Goal: Transaction & Acquisition: Purchase product/service

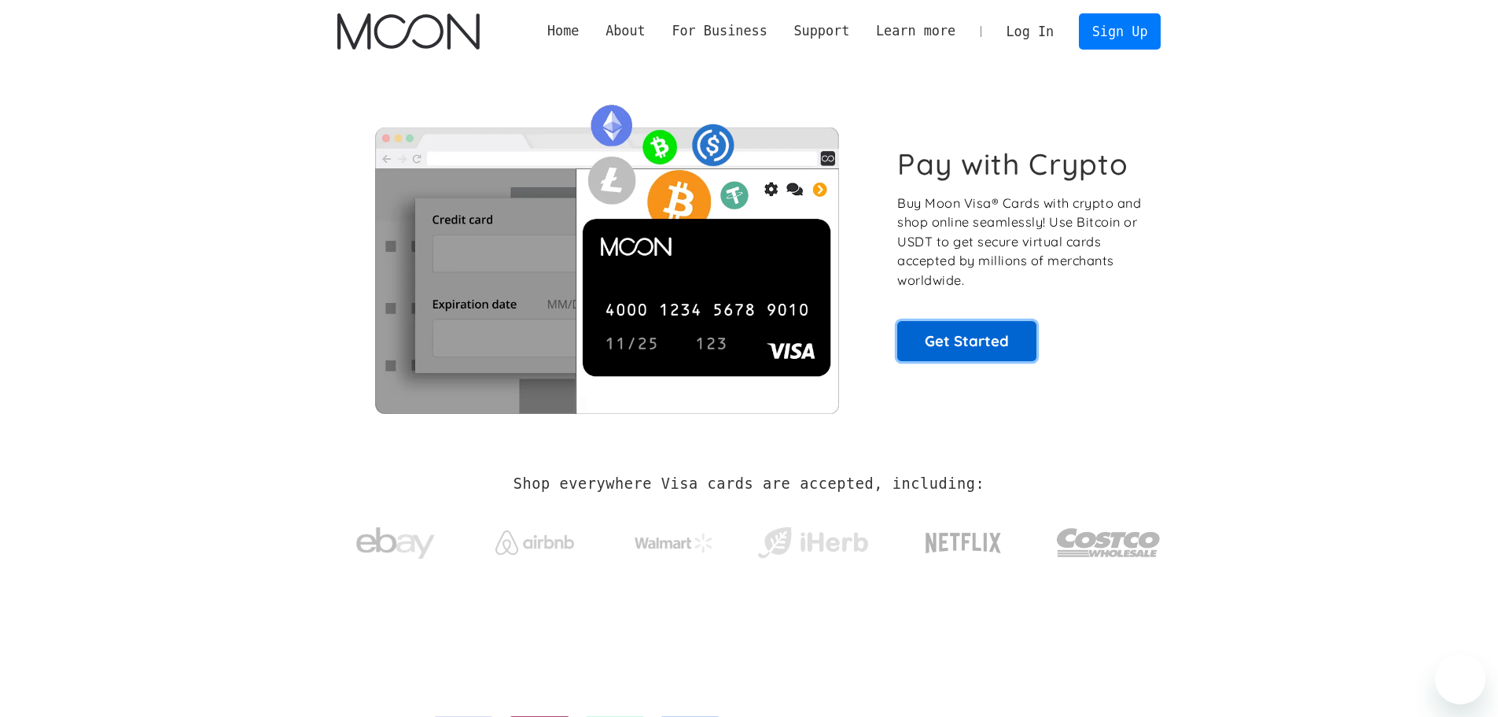
click at [986, 341] on link "Get Started" at bounding box center [967, 340] width 139 height 39
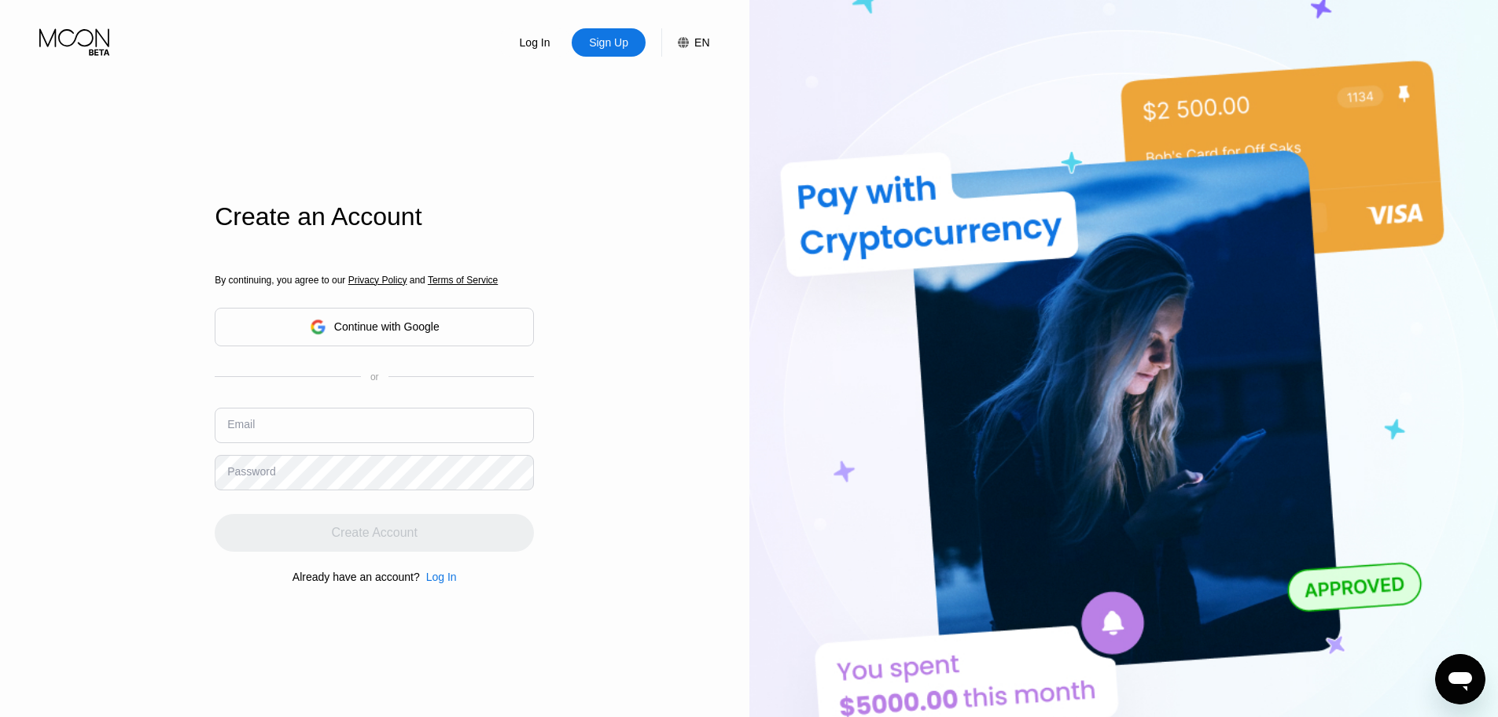
click at [394, 315] on div "Continue with Google" at bounding box center [375, 327] width 130 height 24
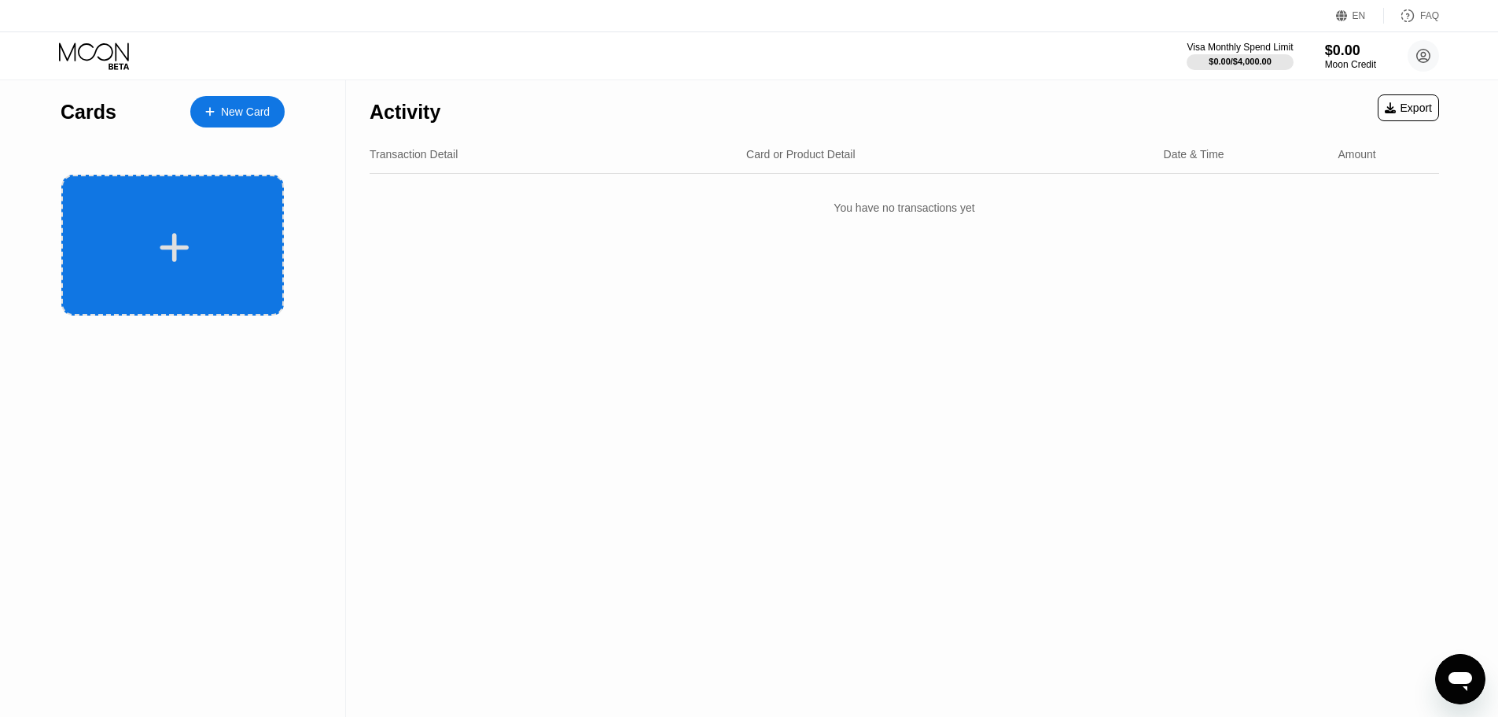
click at [186, 226] on div at bounding box center [172, 245] width 223 height 141
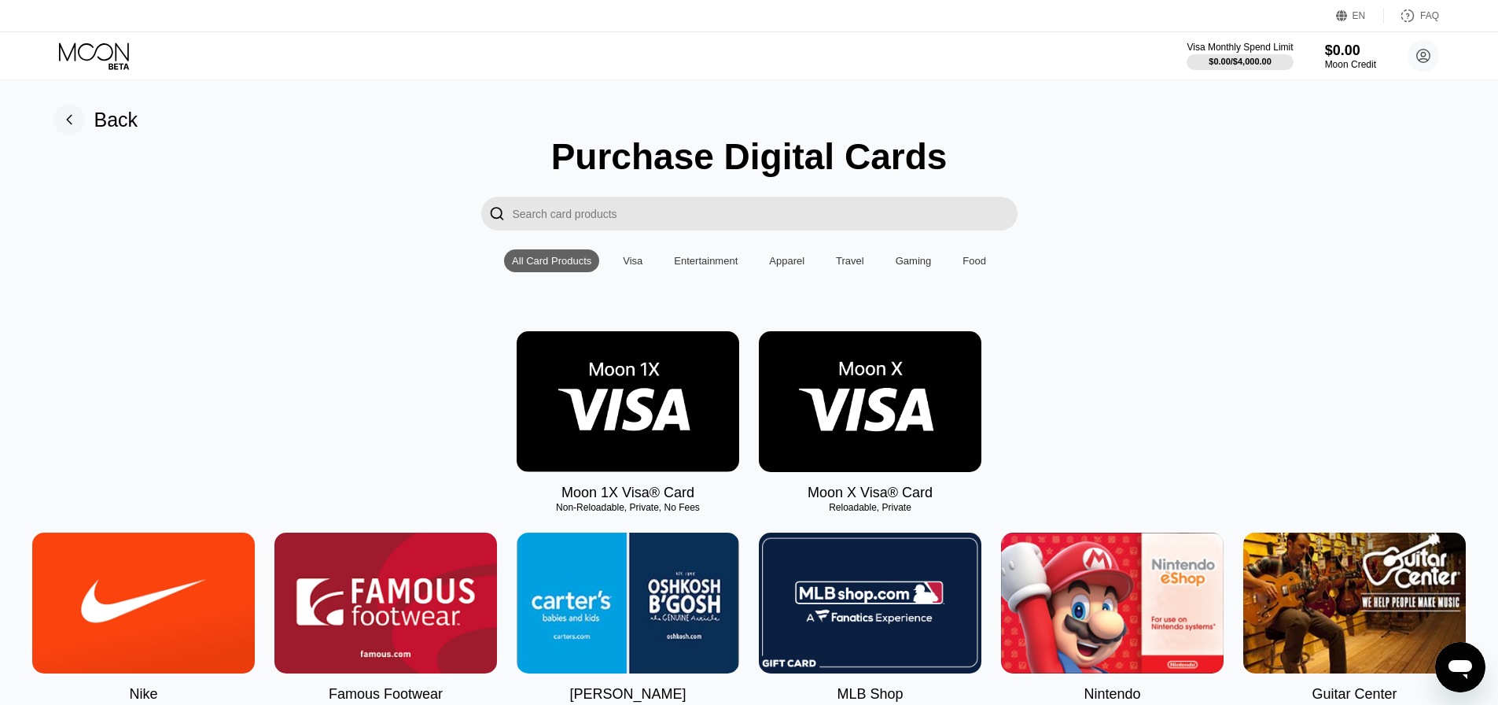
scroll to position [157, 0]
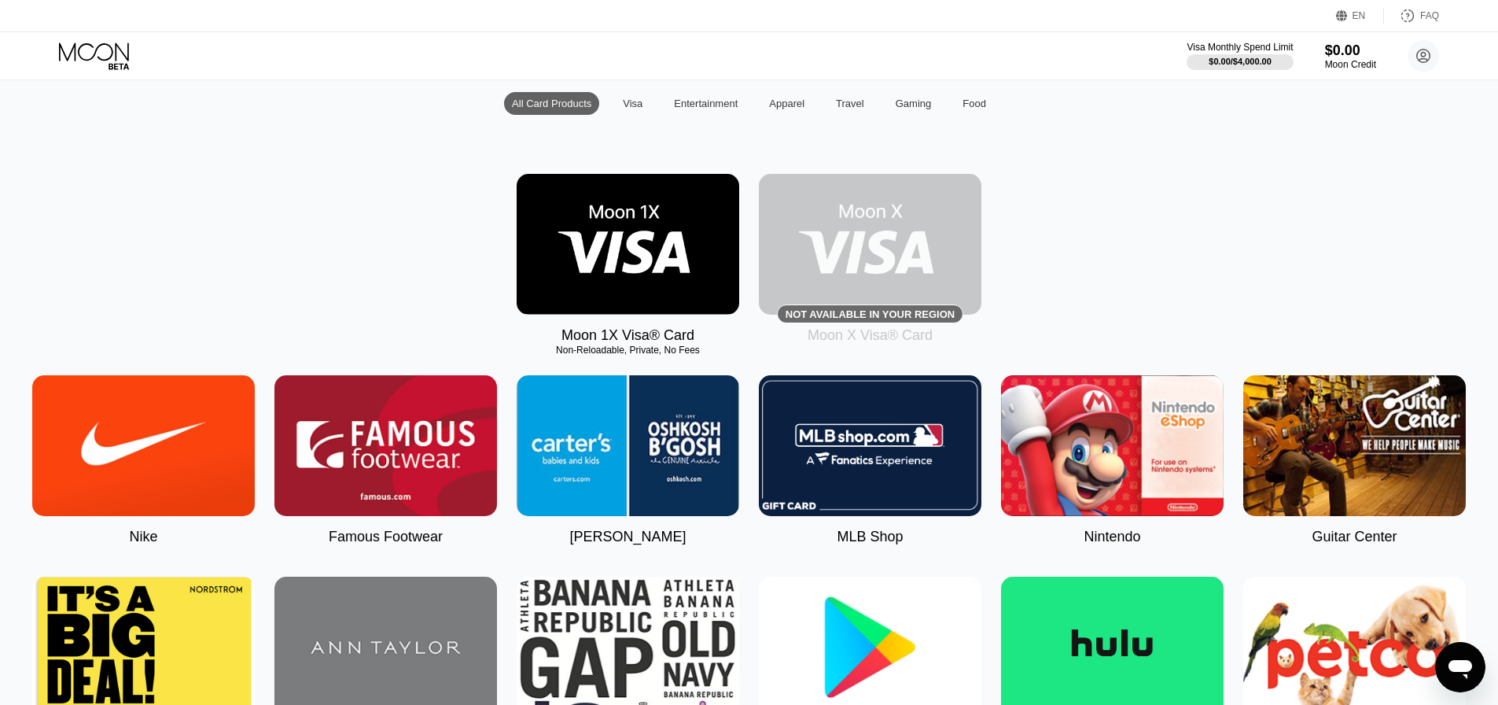
click at [644, 245] on img at bounding box center [628, 244] width 223 height 141
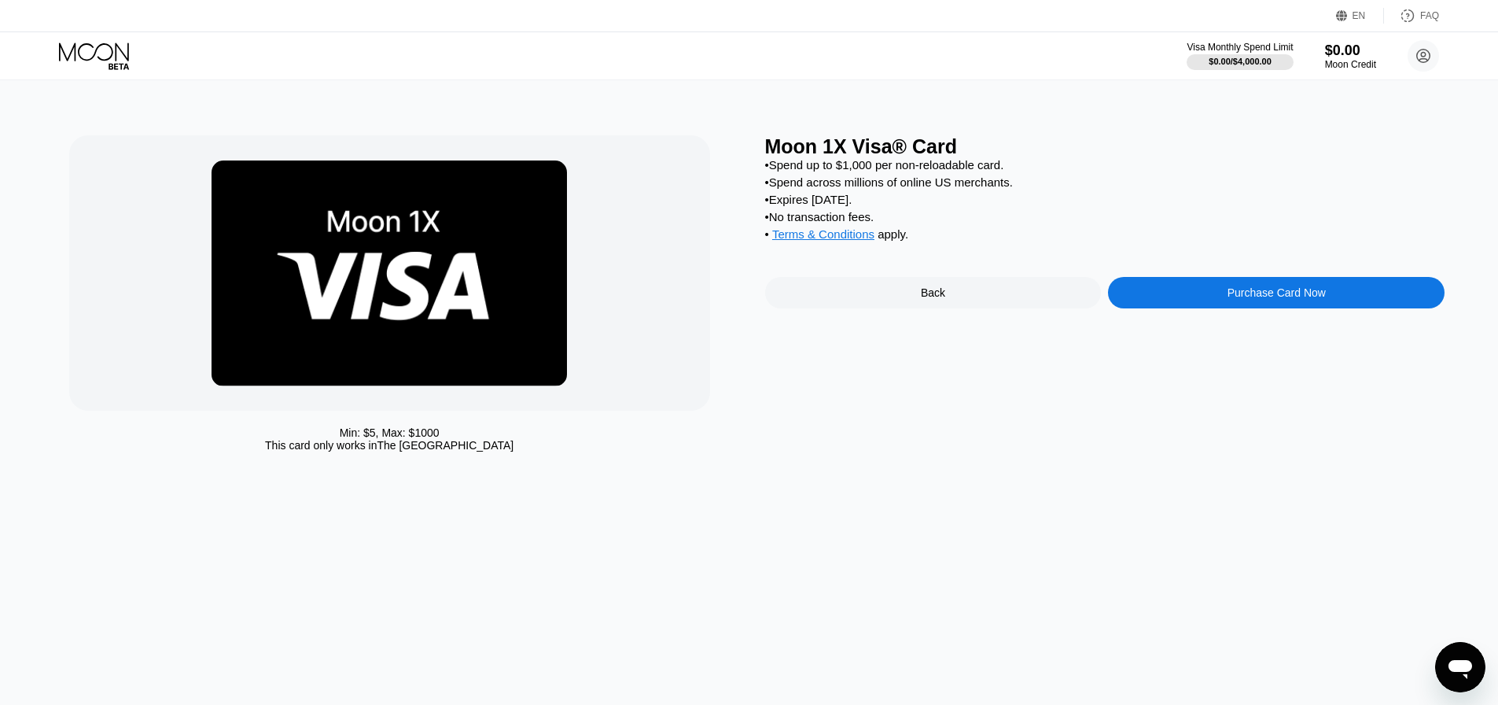
click at [1297, 326] on div "Moon 1X Visa® Card • Spend up to $1,000 per non-reloadable card. • Spend across…" at bounding box center [1105, 297] width 680 height 324
click at [1199, 289] on div "Moon 1X Visa® Card • Spend up to $1,000 per non-reloadable card. • Spend across…" at bounding box center [1105, 297] width 680 height 324
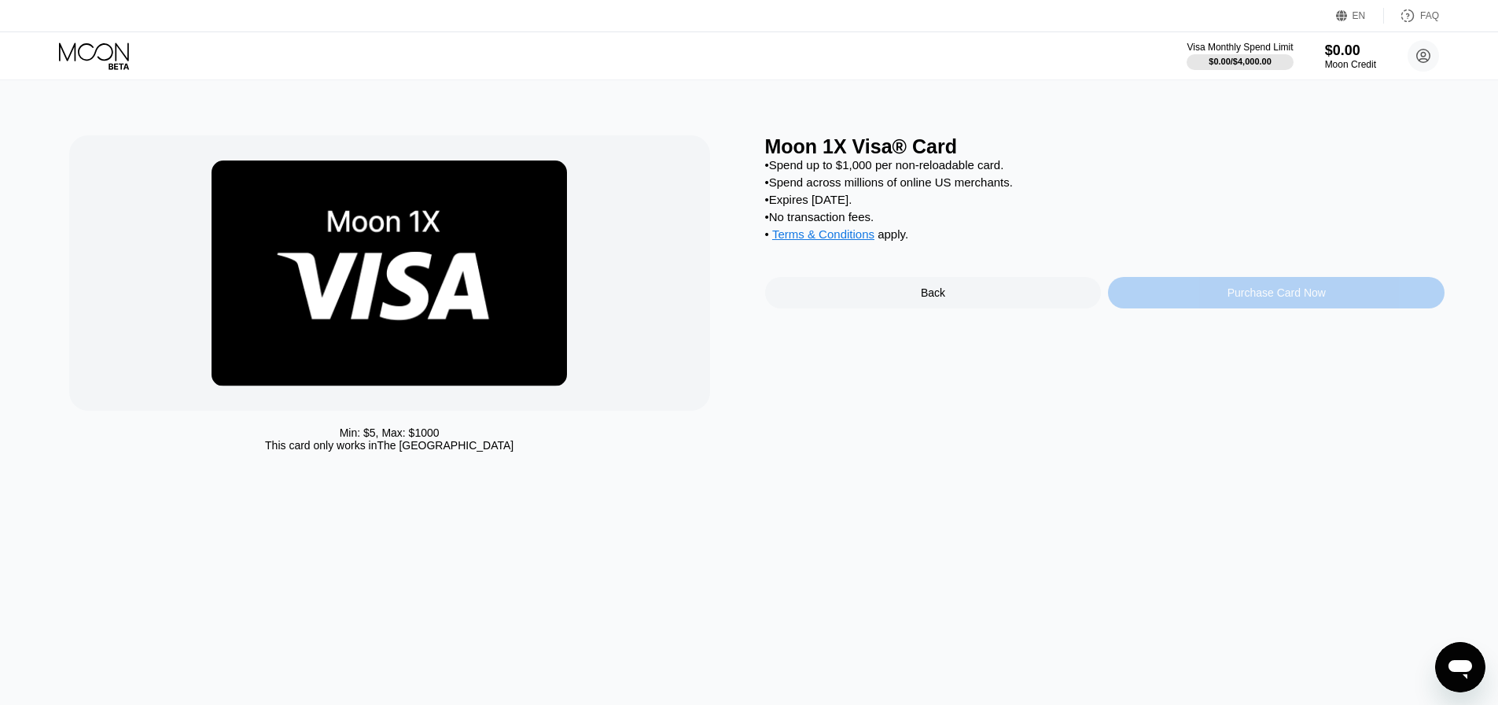
click at [1173, 301] on div "Purchase Card Now" at bounding box center [1276, 292] width 337 height 31
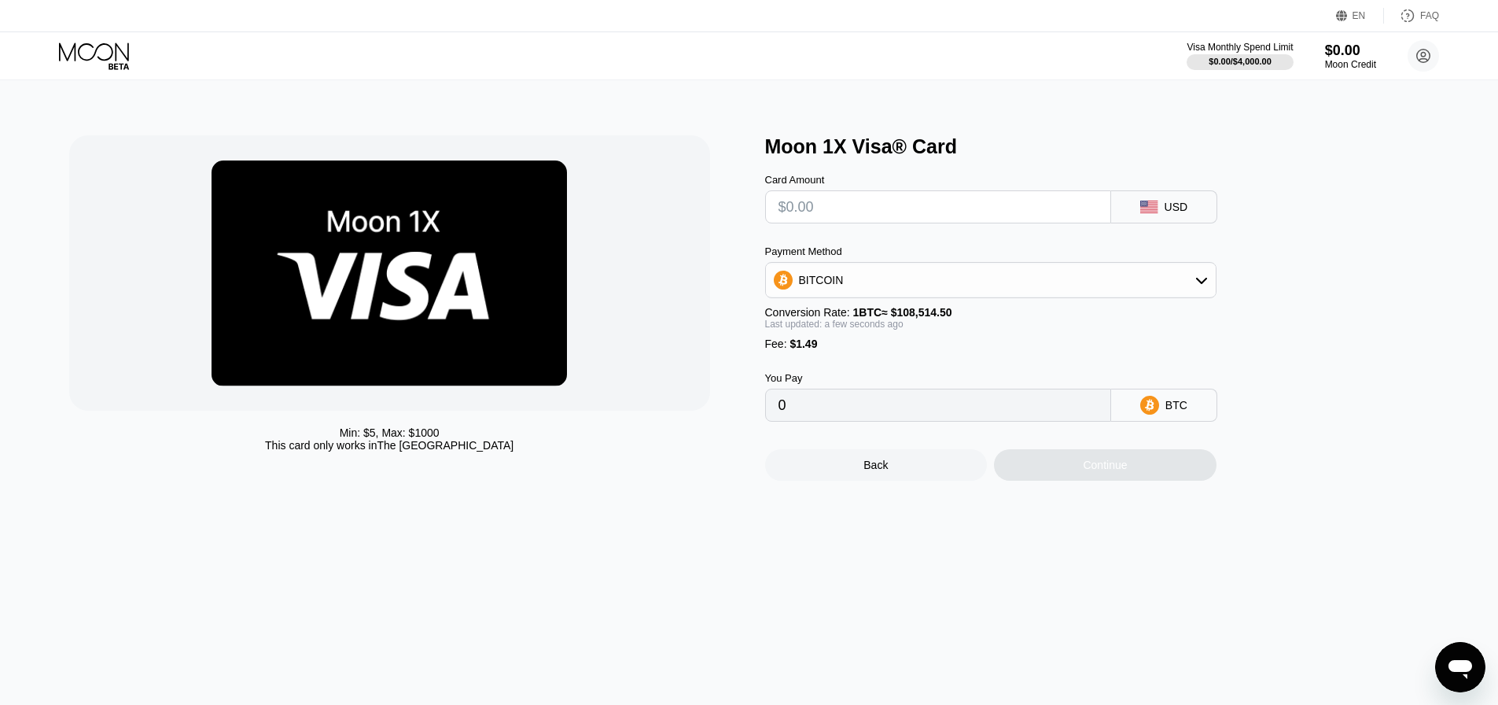
click at [988, 214] on input "text" at bounding box center [938, 206] width 319 height 31
type input "$5"
type input "0.00005981"
type input "$5"
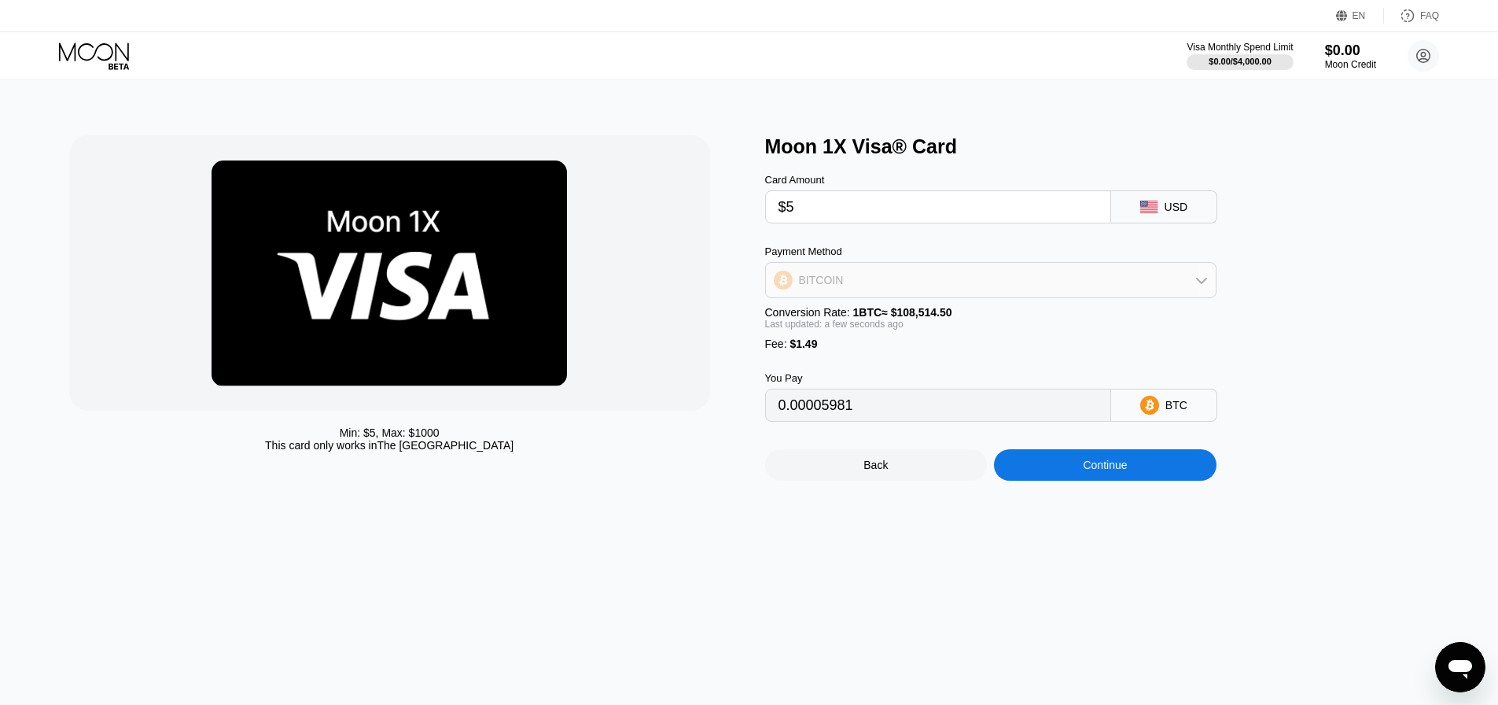
click at [934, 283] on div "BITCOIN" at bounding box center [991, 279] width 450 height 31
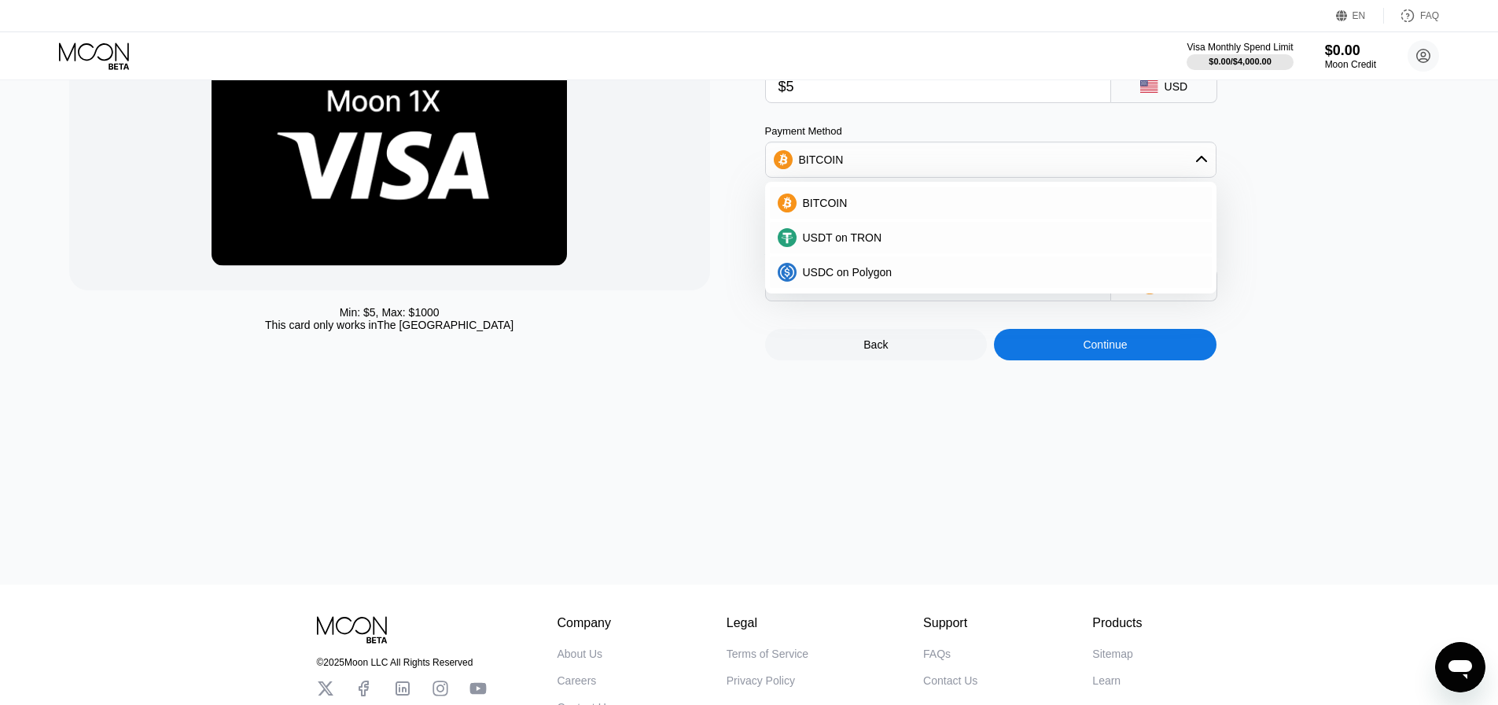
scroll to position [79, 0]
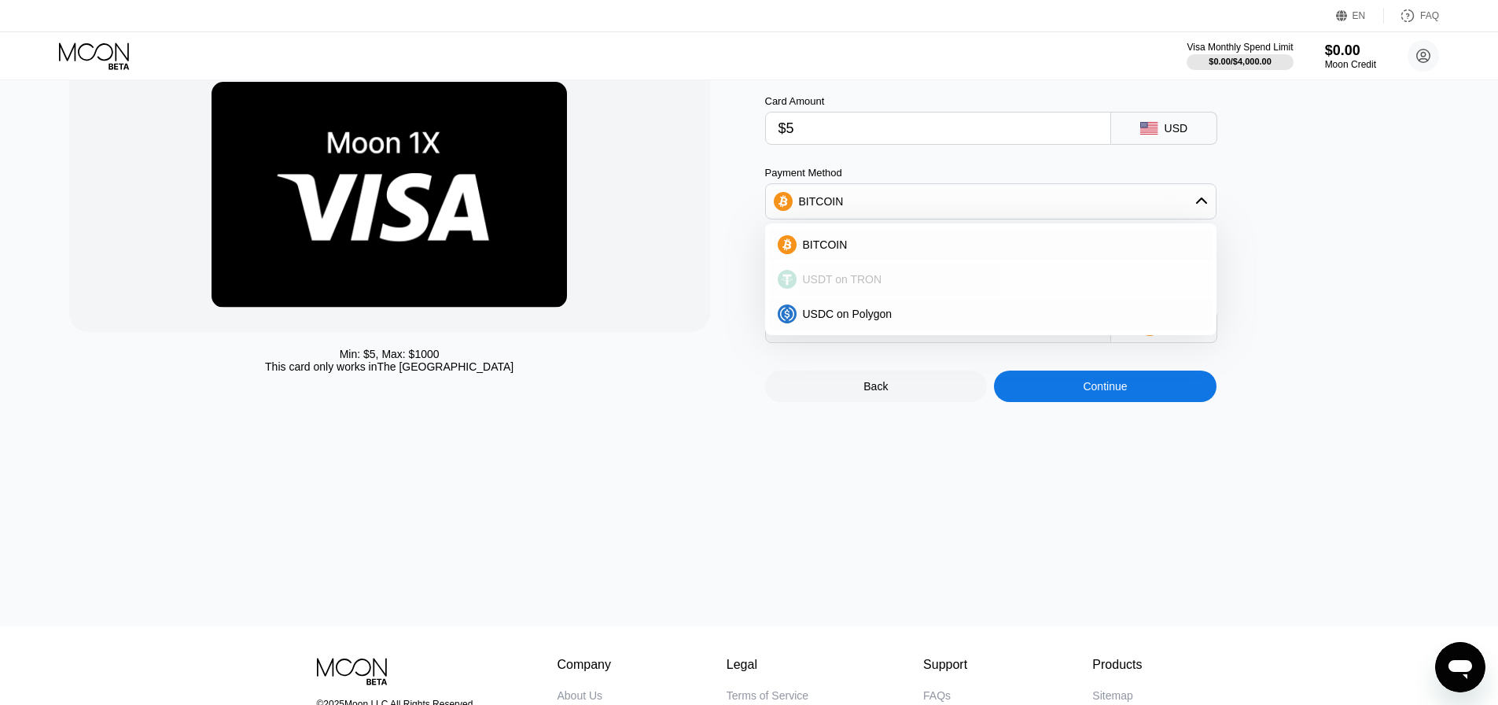
click at [869, 286] on span "USDT on TRON" at bounding box center [842, 279] width 79 height 13
type input "6.56"
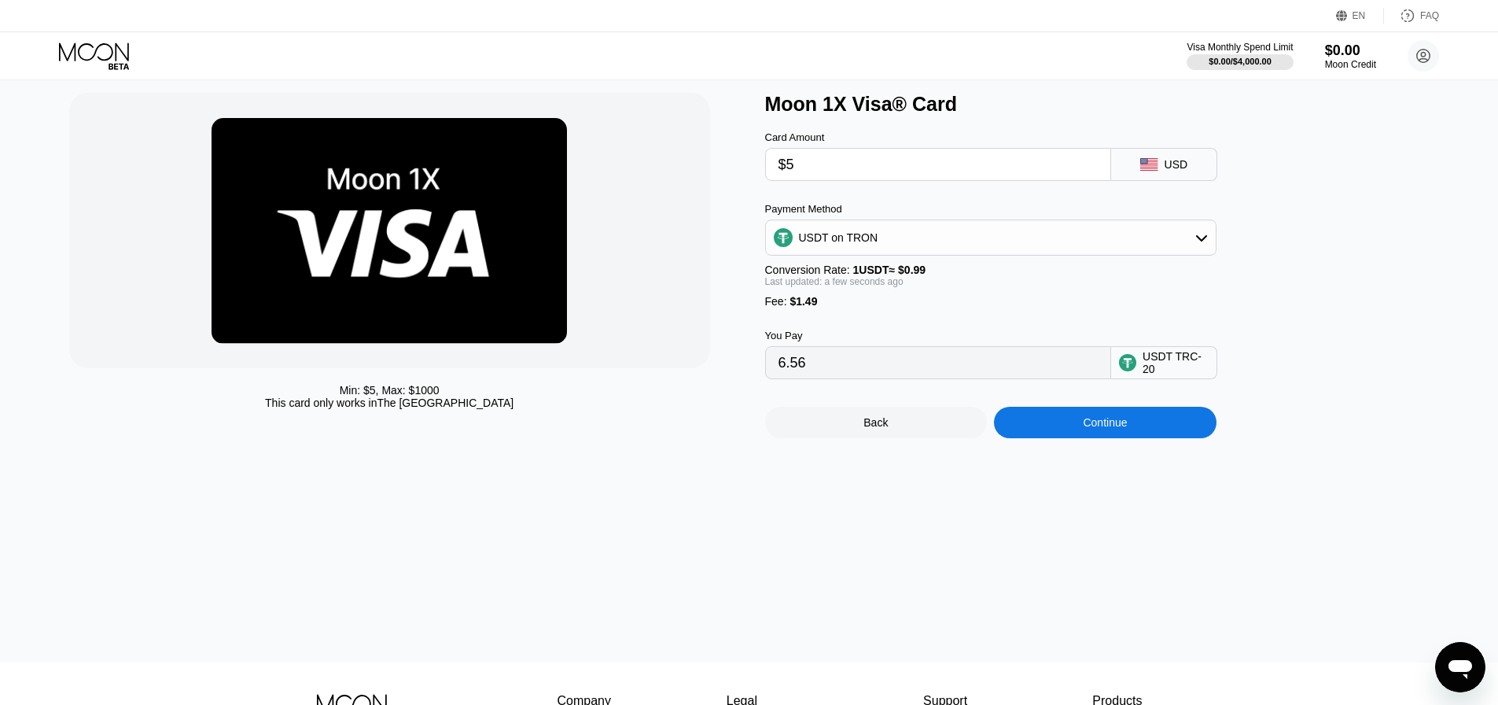
scroll to position [0, 0]
